Goal: Transaction & Acquisition: Purchase product/service

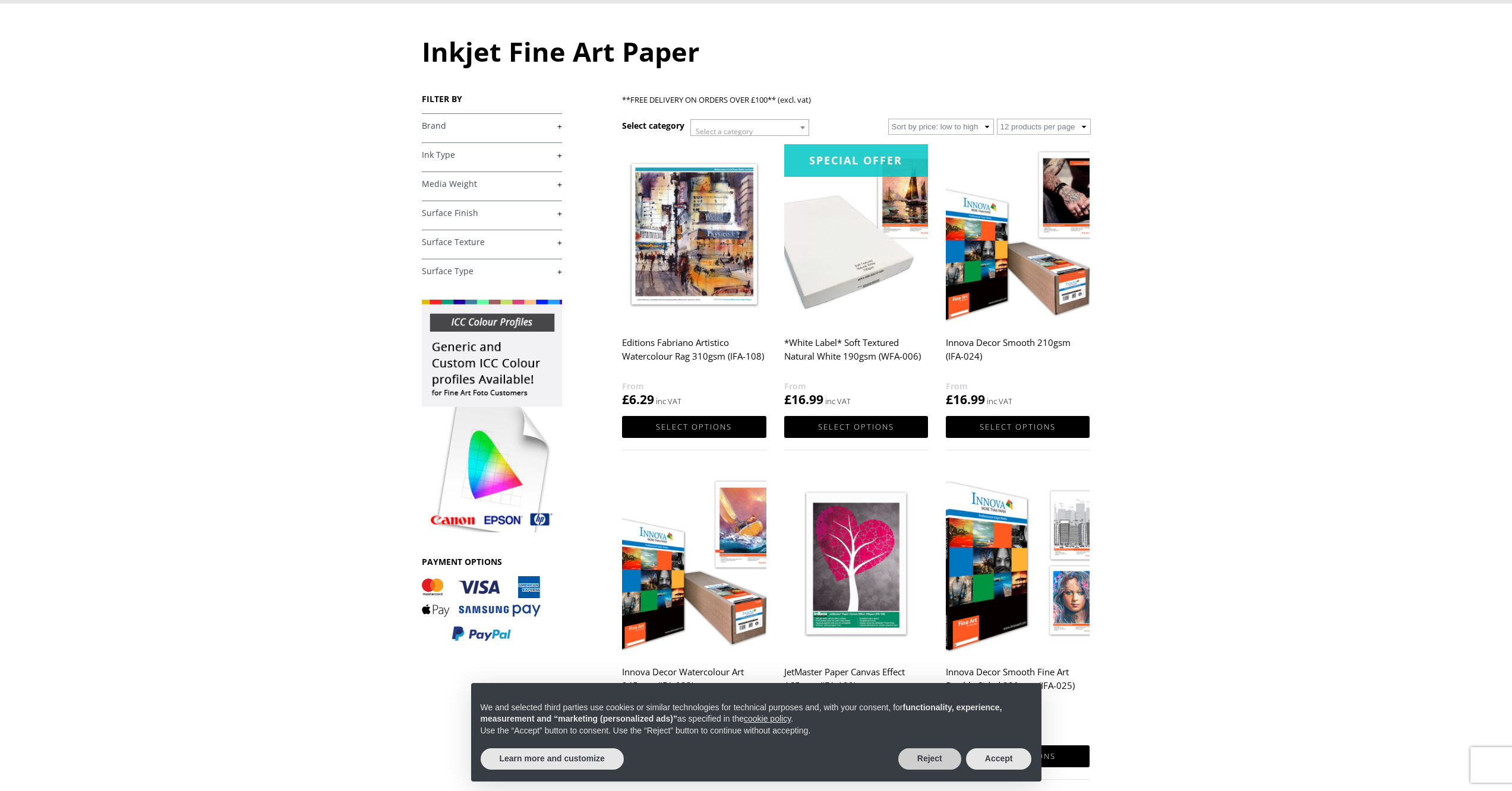
scroll to position [111, 0]
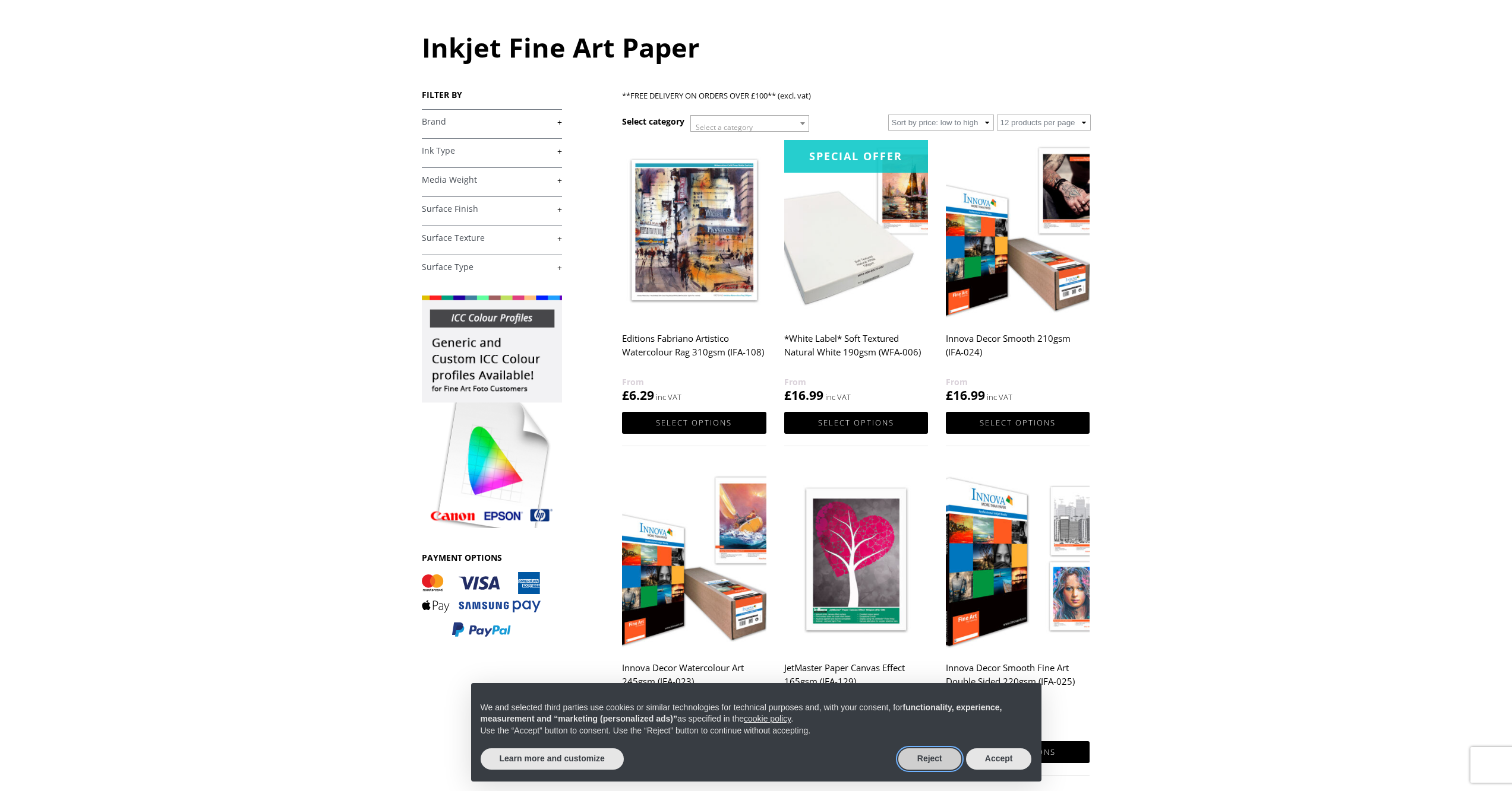
click at [929, 757] on button "Reject" at bounding box center [929, 759] width 63 height 21
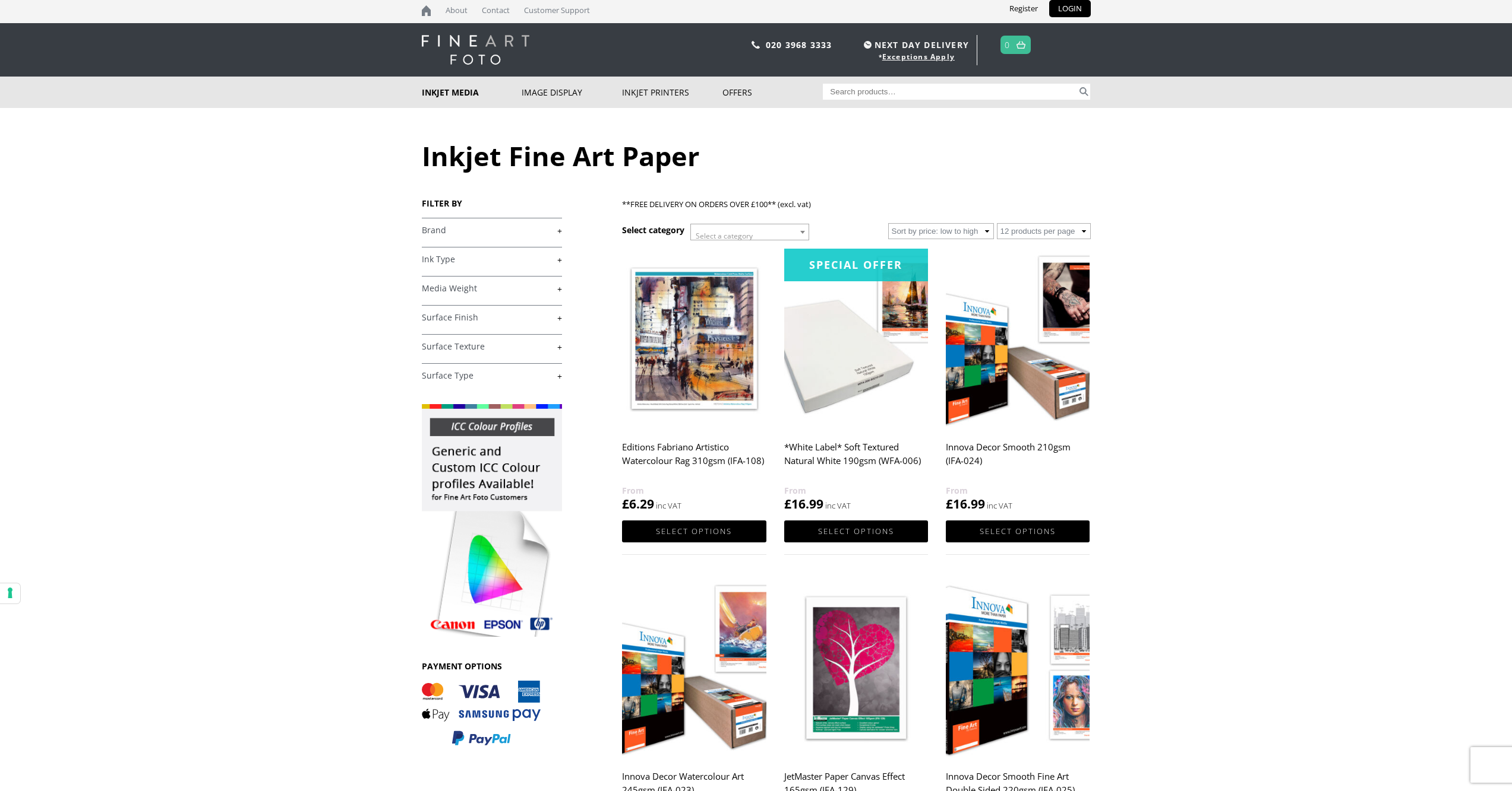
scroll to position [0, 0]
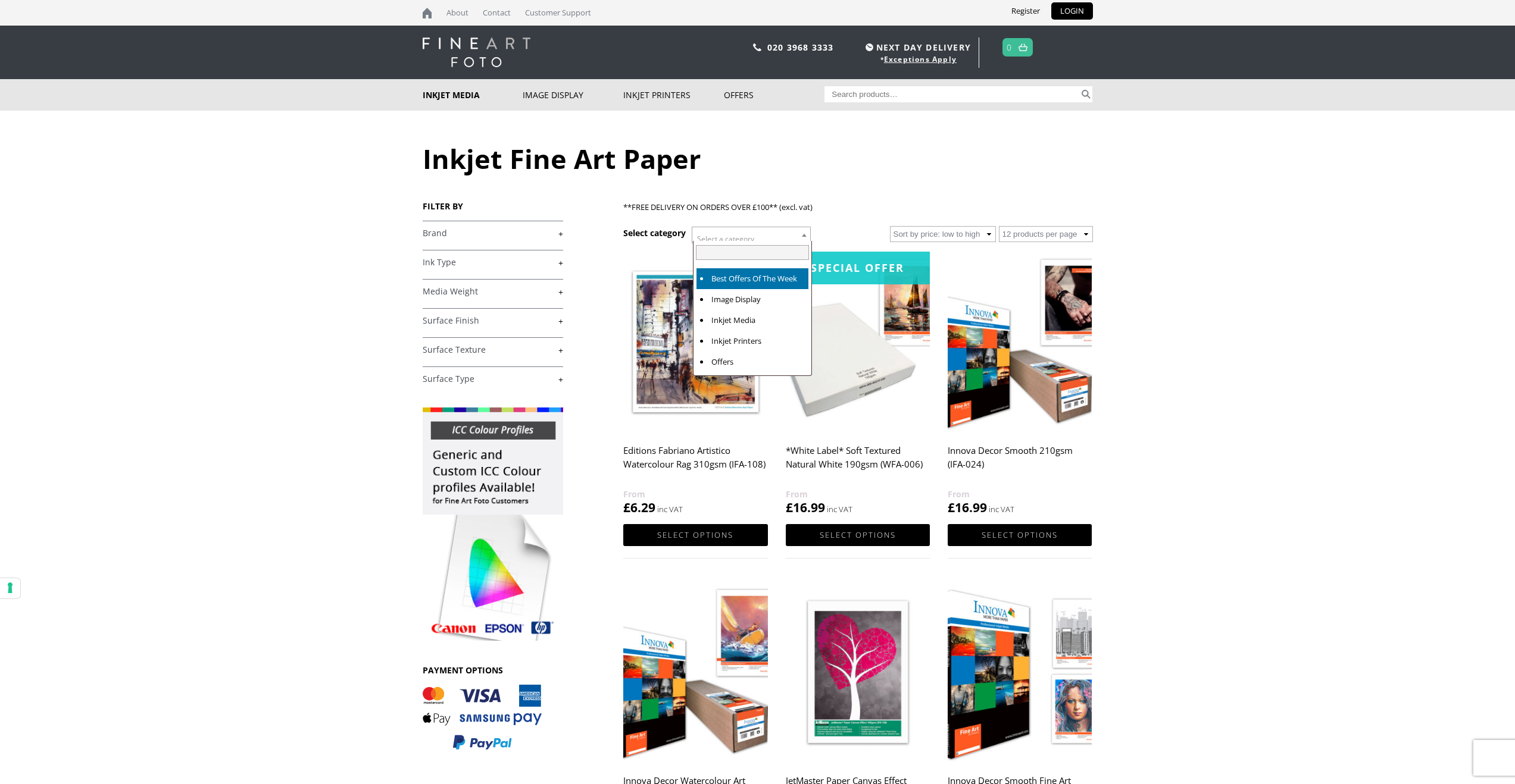
click at [810, 236] on span at bounding box center [804, 235] width 12 height 15
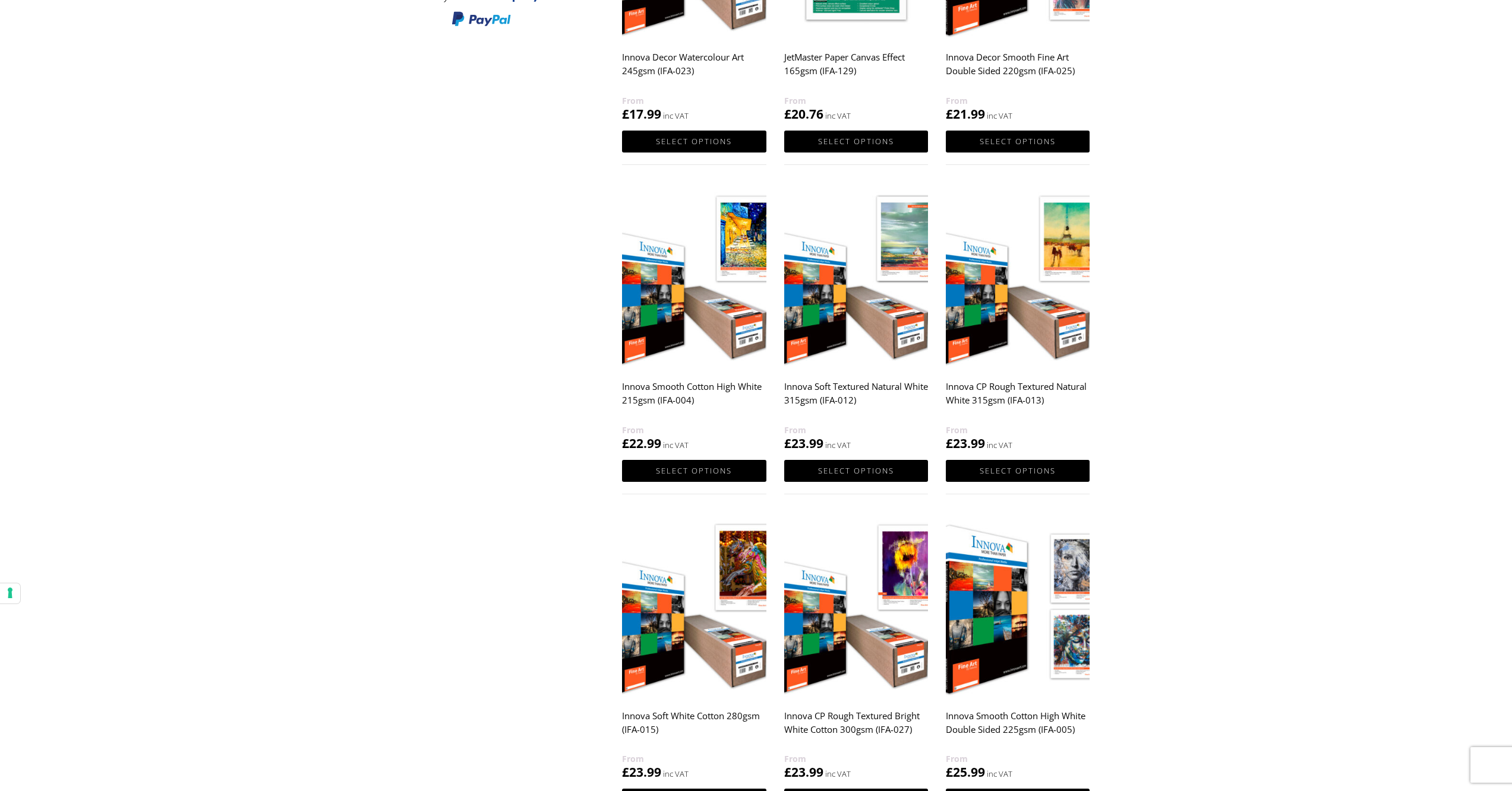
scroll to position [727, 0]
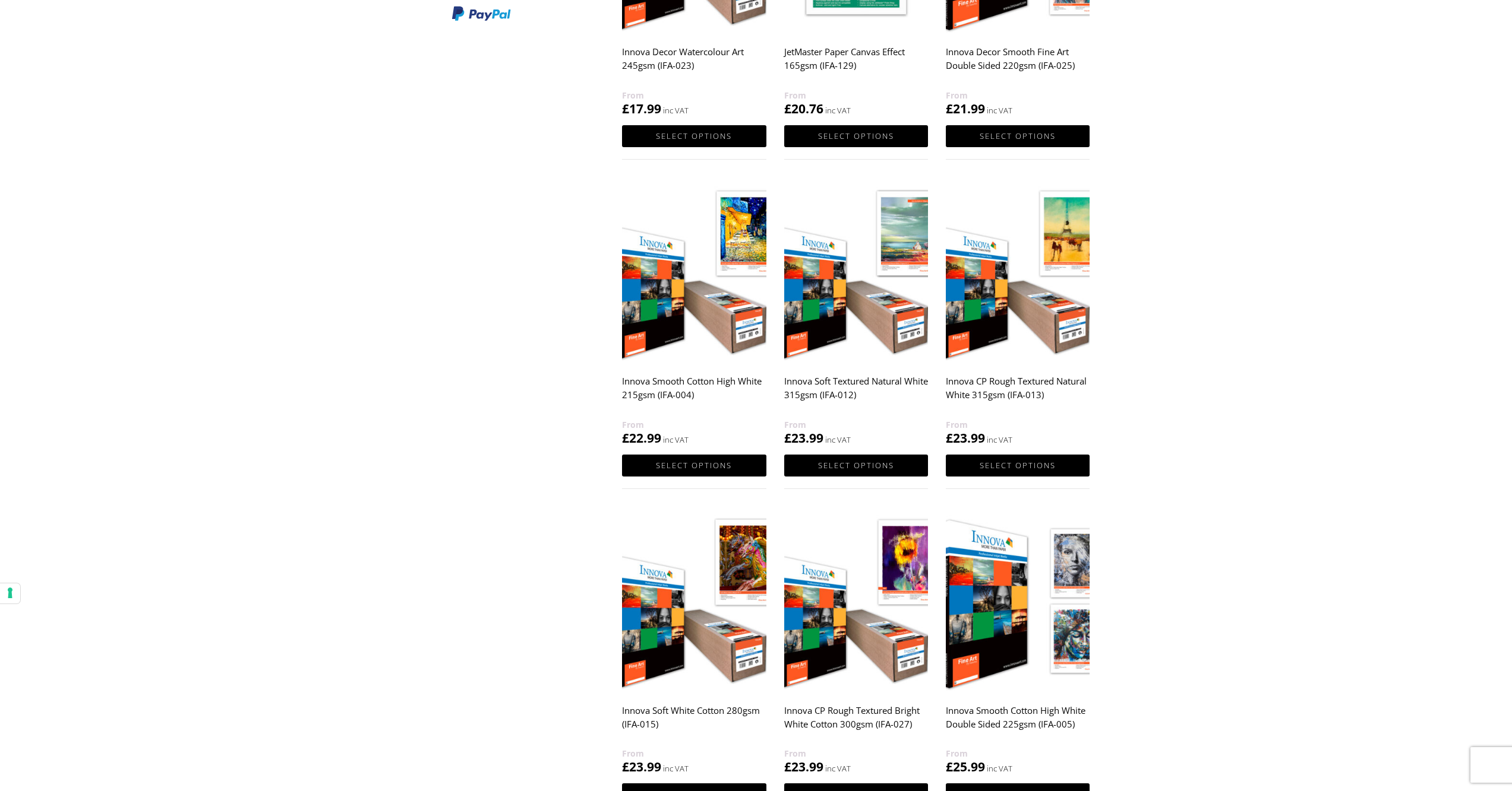
click at [706, 334] on img at bounding box center [693, 273] width 144 height 180
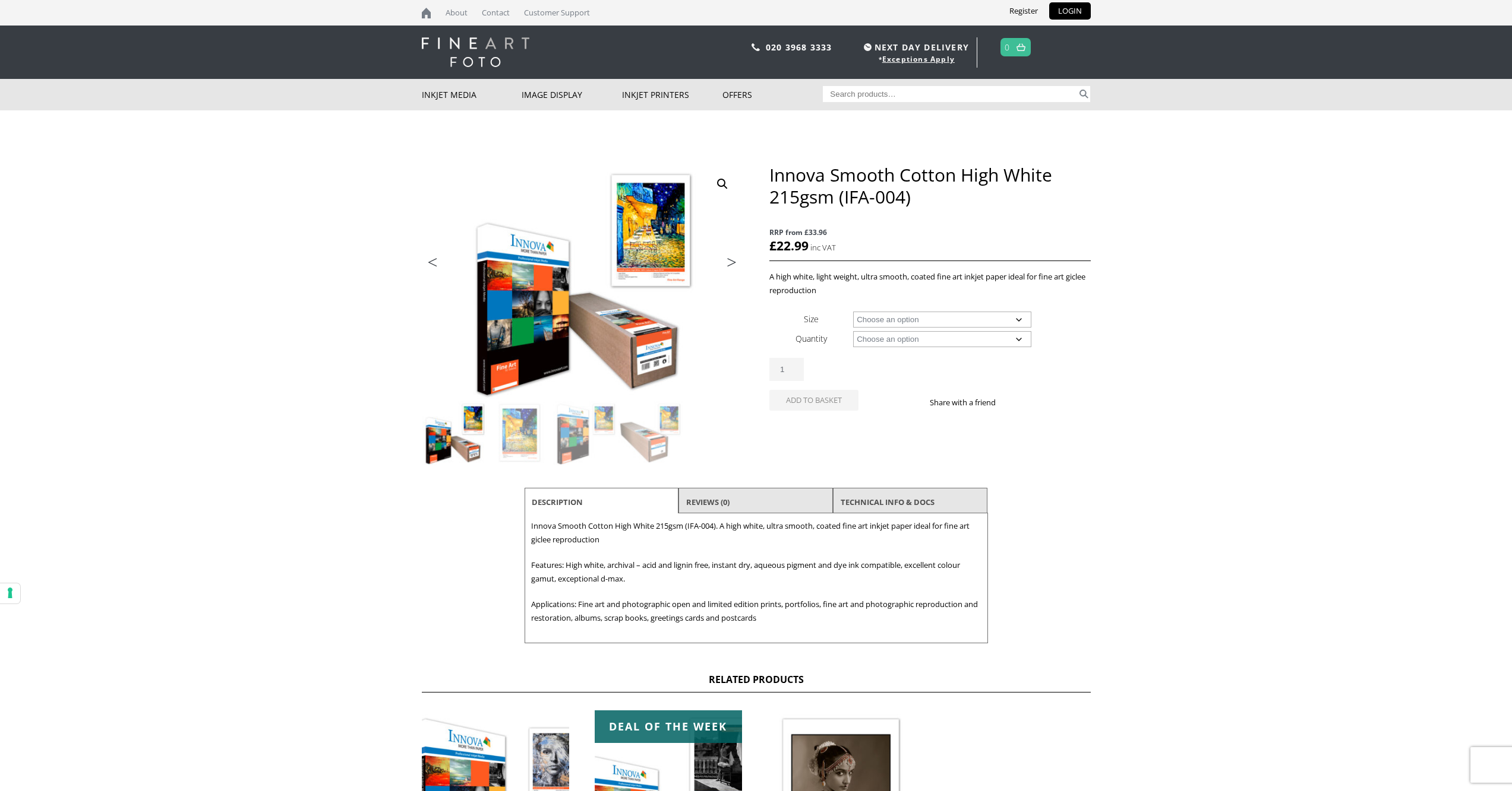
click at [1018, 321] on select "Choose an option A4 Sheet A3 Sheet A3+ Sheet A2 Sheet 17" Wide Roll 24" Wide Ro…" at bounding box center [943, 320] width 179 height 16
select select "36-wide-roll"
click at [1010, 338] on select "Choose an option 15m" at bounding box center [943, 339] width 179 height 16
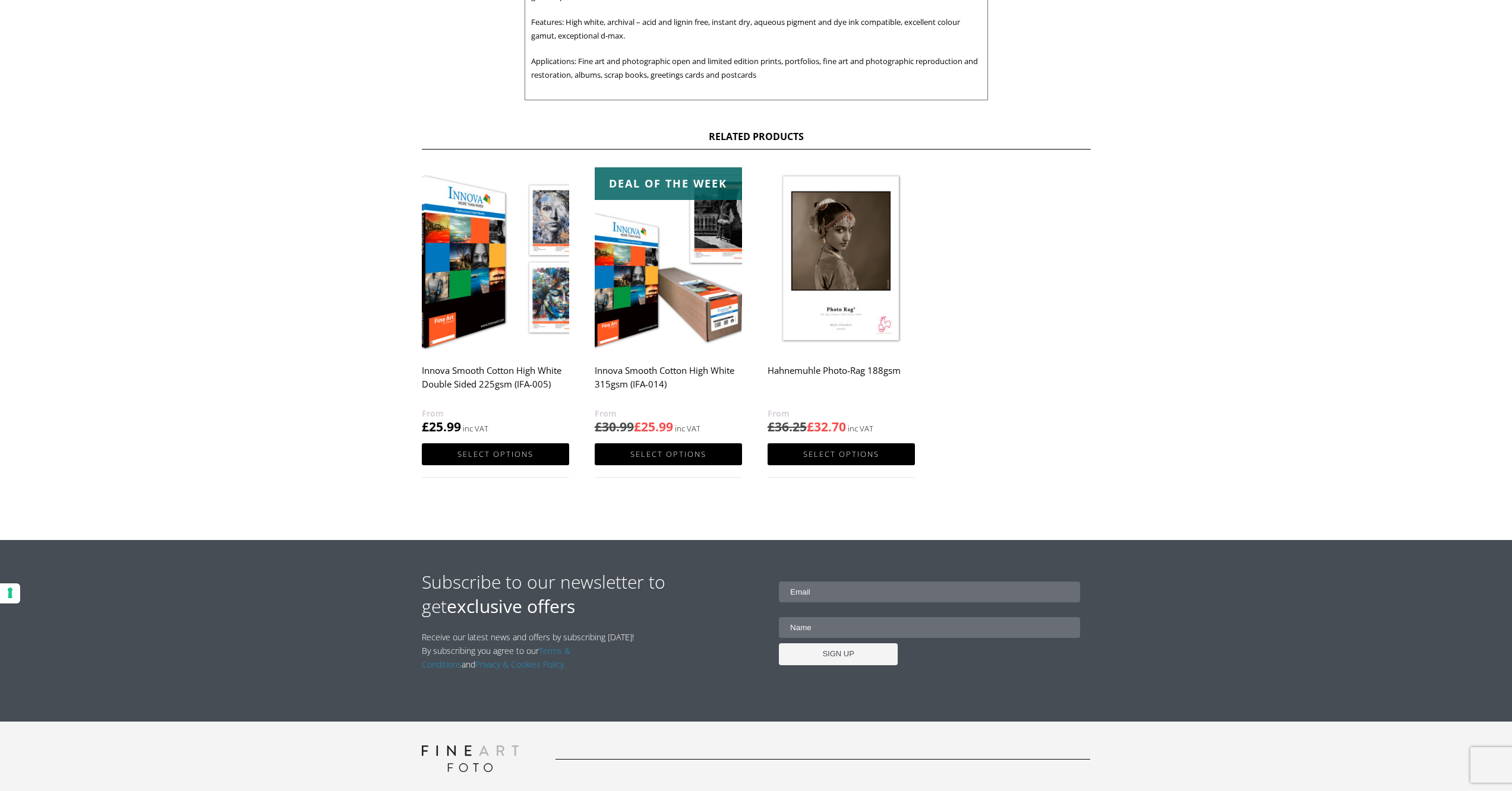
scroll to position [549, 0]
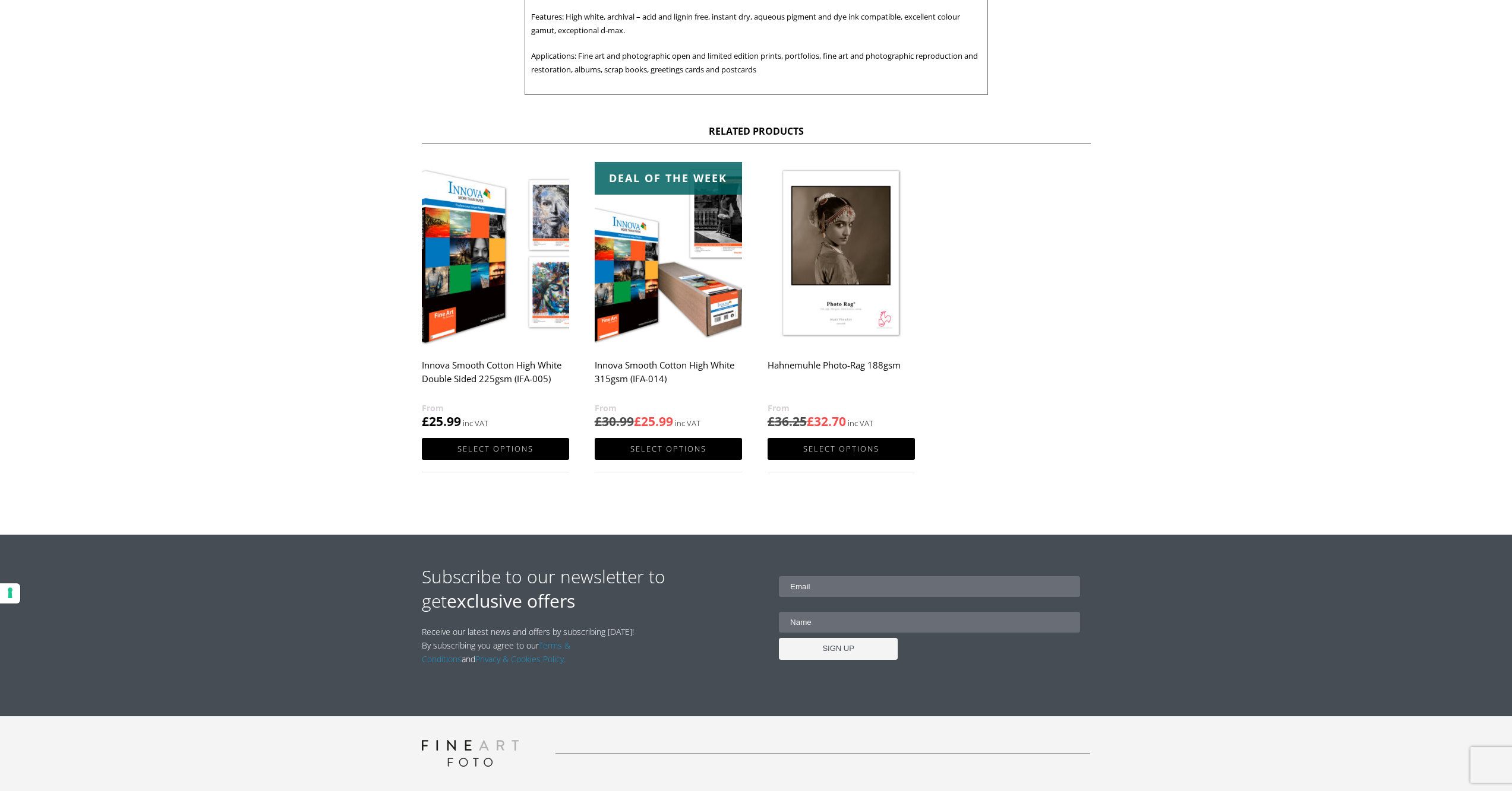
click at [850, 270] on img at bounding box center [841, 254] width 148 height 184
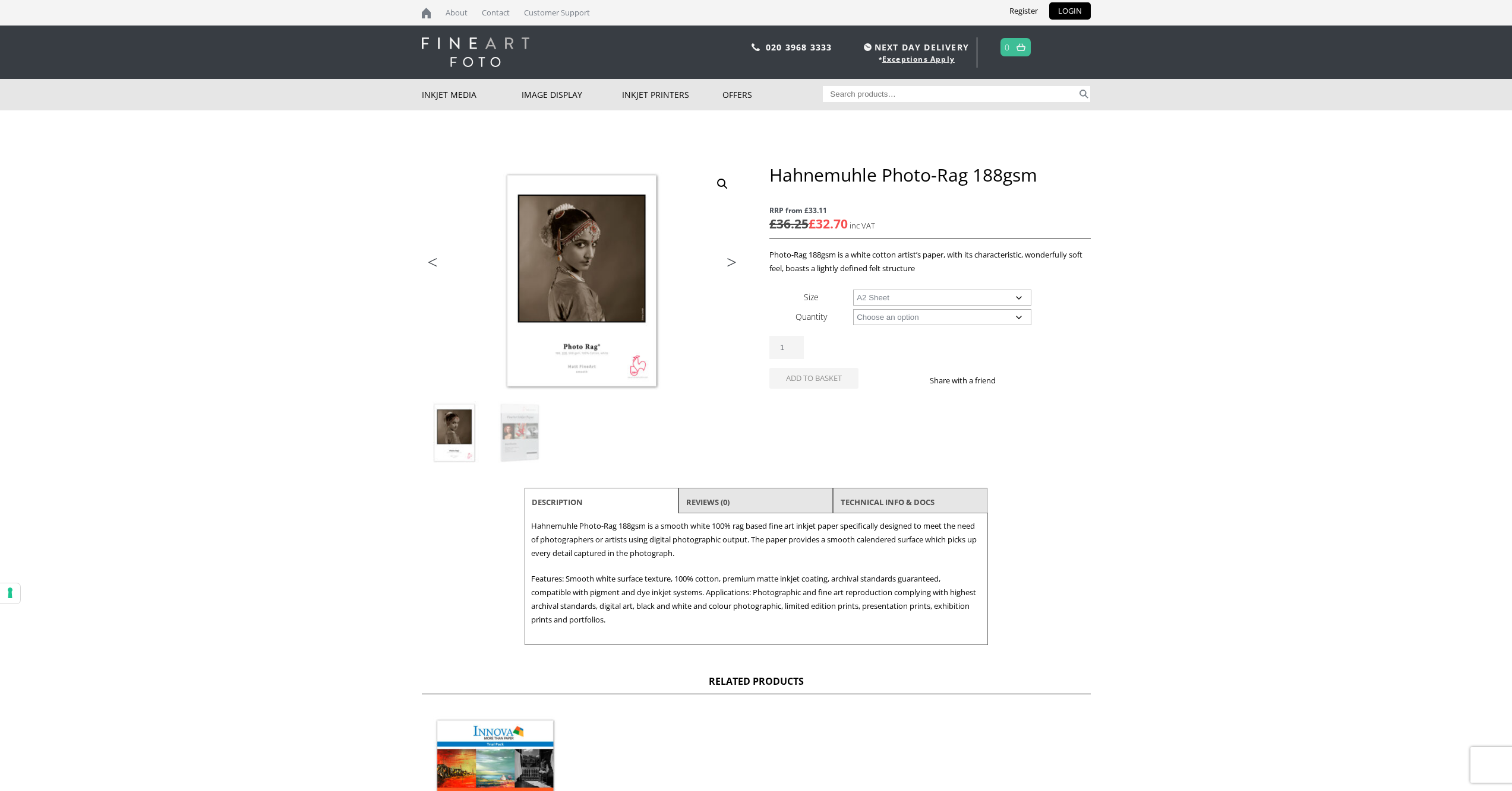
select select "a2-sheet"
click at [1016, 319] on select "Choose an option 25 Sheets" at bounding box center [943, 317] width 179 height 16
select select "25-sheets"
